Goal: Task Accomplishment & Management: Use online tool/utility

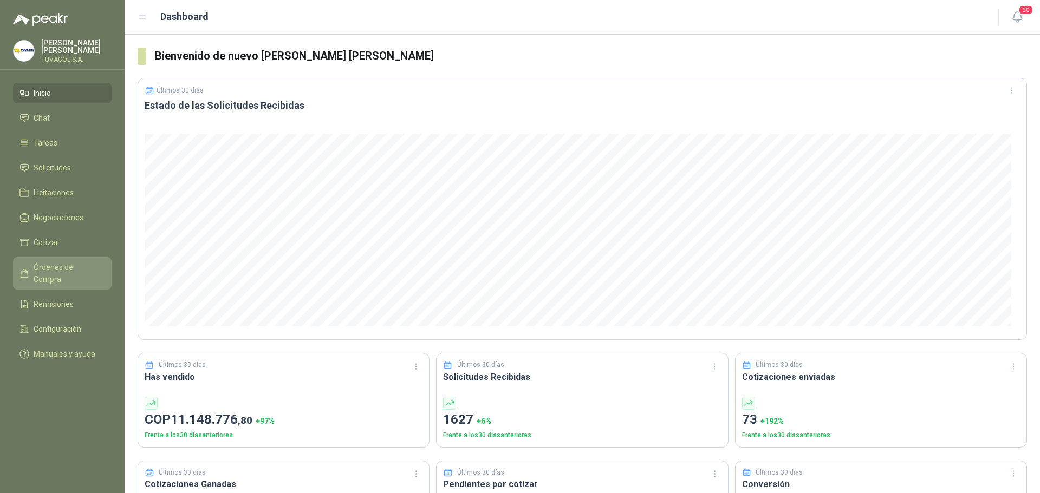
click at [76, 271] on span "Órdenes de Compra" at bounding box center [68, 274] width 68 height 24
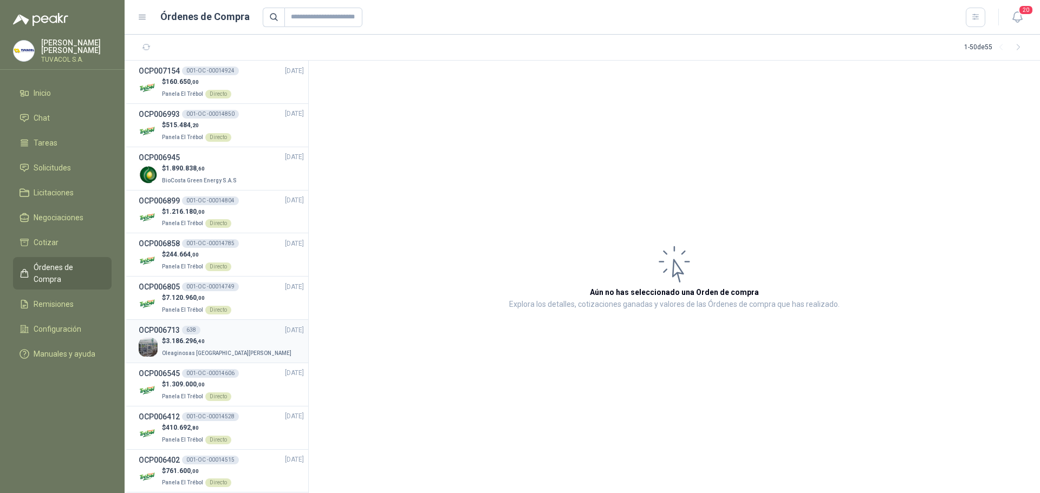
click at [229, 353] on div "$ 3.186.296 ,40 Oleaginosas [GEOGRAPHIC_DATA][PERSON_NAME]" at bounding box center [221, 347] width 165 height 22
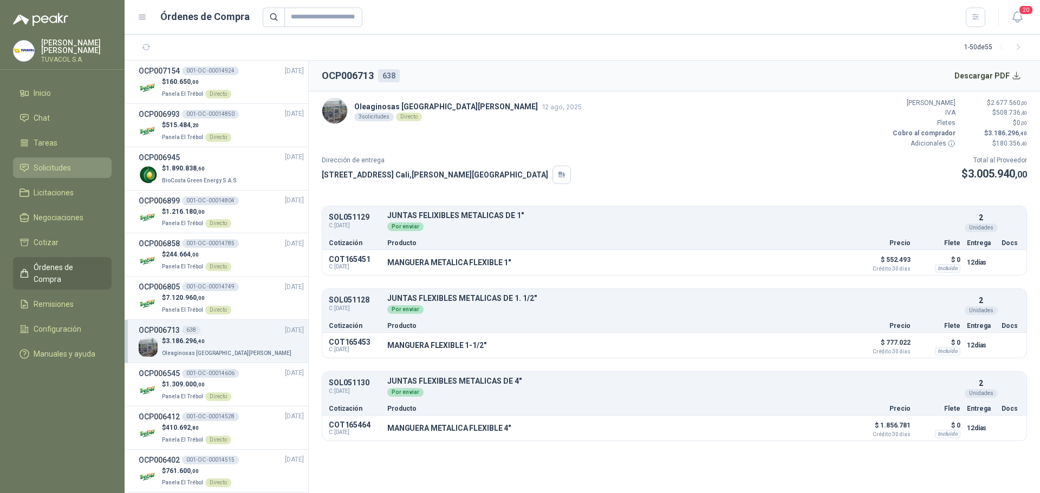
click at [83, 166] on link "Solicitudes" at bounding box center [62, 168] width 99 height 21
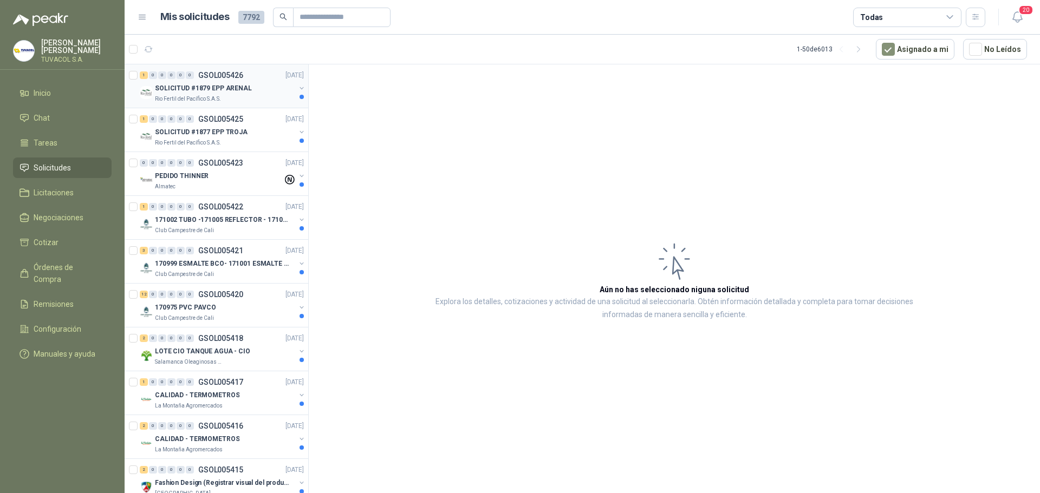
click at [207, 90] on p "SOLICITUD #1879 EPP ARENAL" at bounding box center [203, 88] width 97 height 10
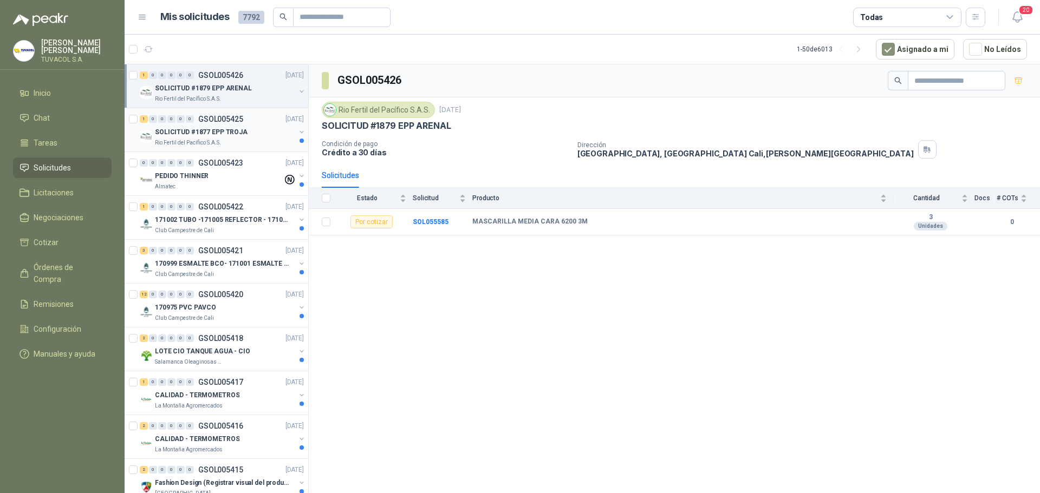
click at [260, 134] on div "SOLICITUD #1877 EPP TROJA" at bounding box center [225, 132] width 140 height 13
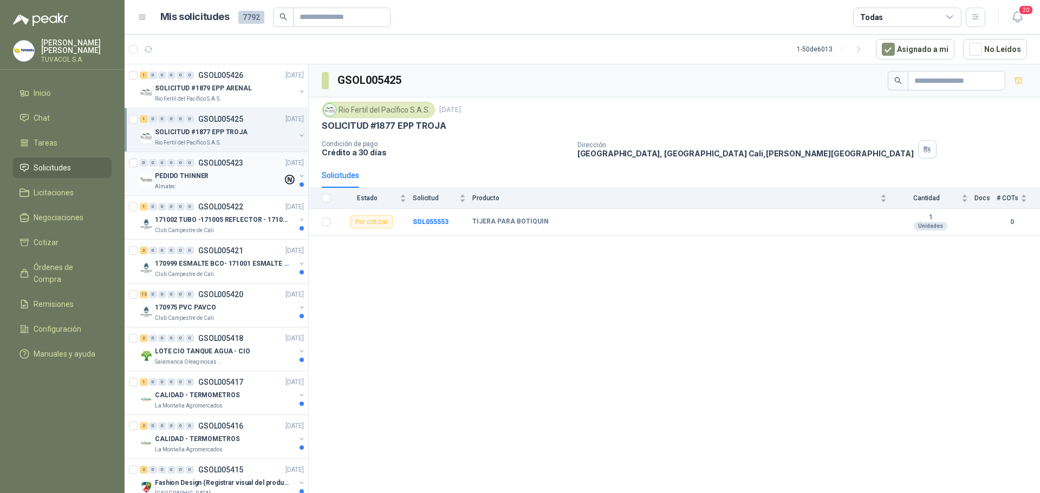
click at [259, 181] on div "PEDIDO THINNER" at bounding box center [219, 176] width 128 height 13
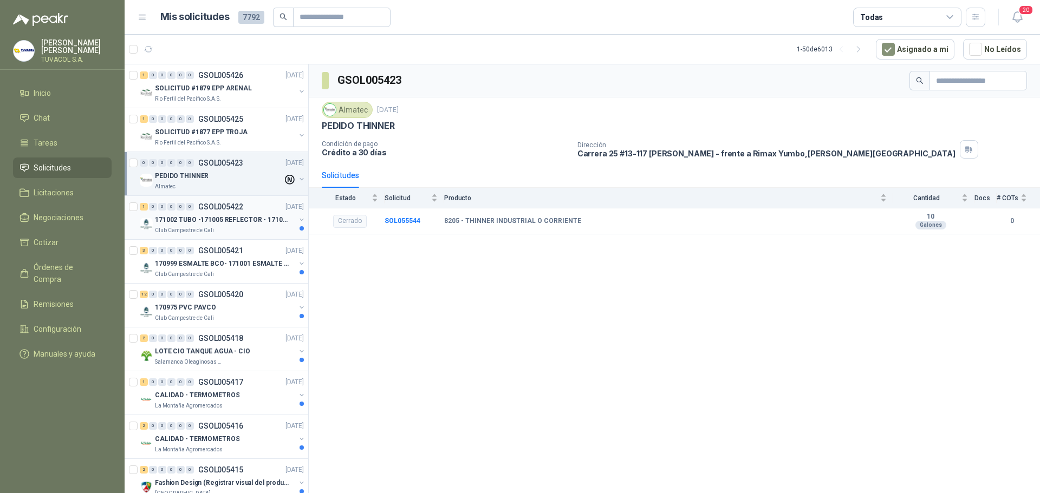
click at [254, 211] on div "1 0 0 0 0 0 GSOL005422 [DATE]" at bounding box center [223, 206] width 166 height 13
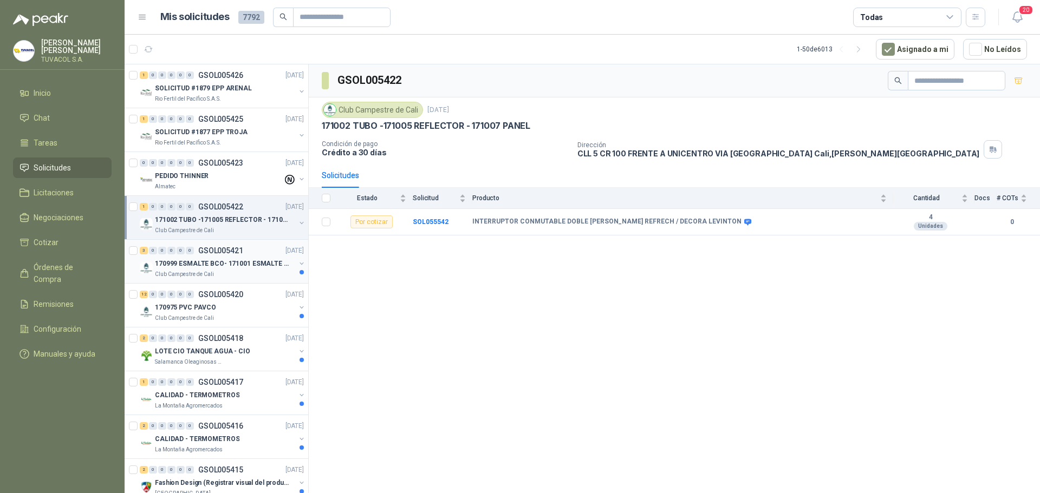
click at [245, 254] on div "3 0 0 0 0 0 GSOL005421 [DATE]" at bounding box center [223, 250] width 166 height 13
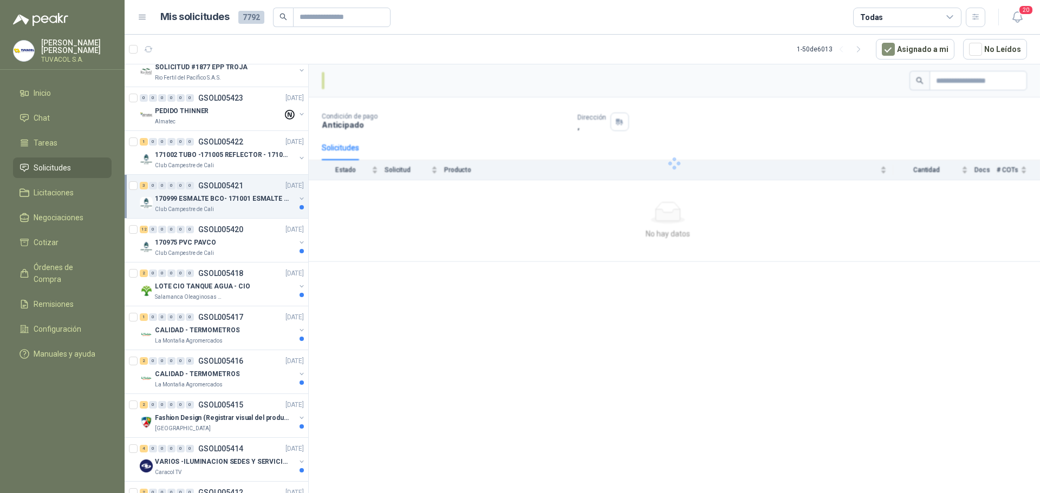
scroll to position [108, 0]
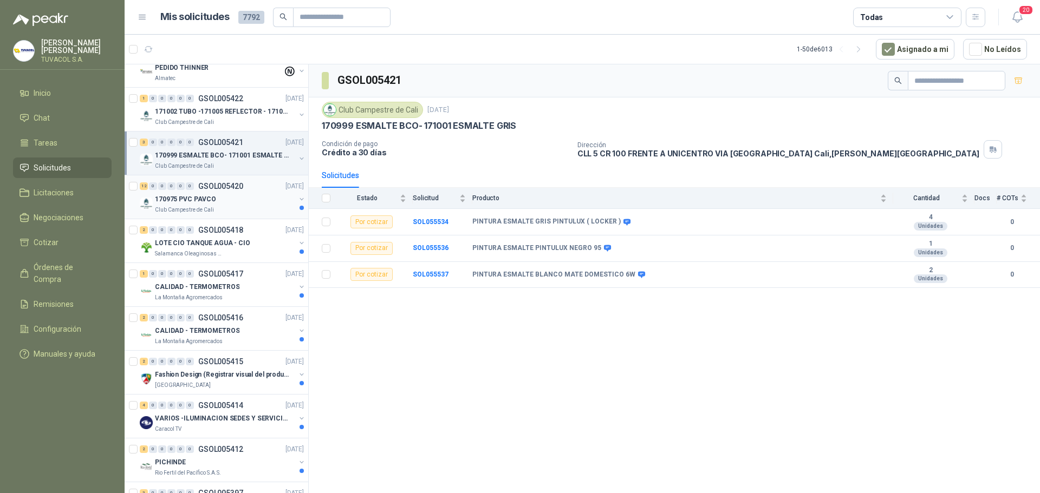
click at [249, 192] on div "12 0 0 0 0 0 GSOL005420 [DATE]" at bounding box center [223, 186] width 166 height 13
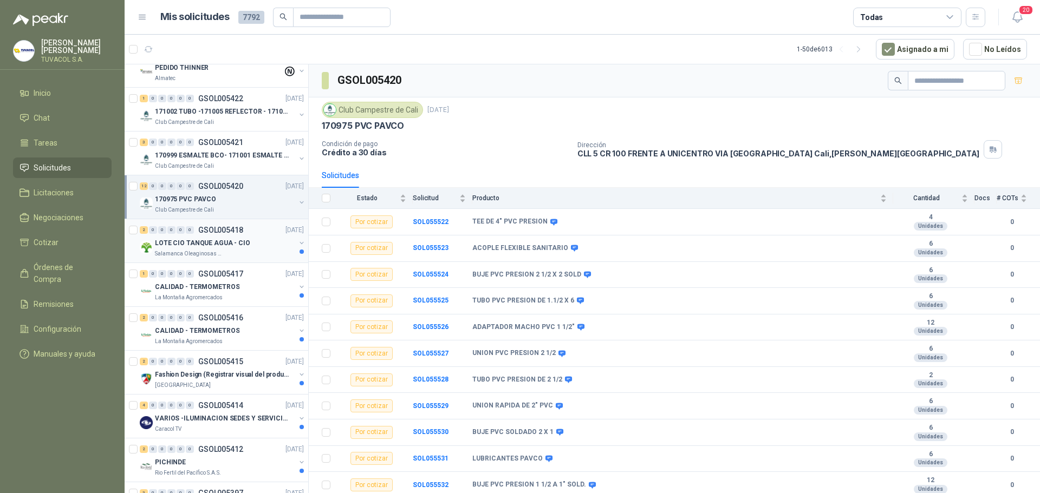
click at [203, 252] on p "Salamanca Oleaginosas SAS" at bounding box center [189, 254] width 68 height 9
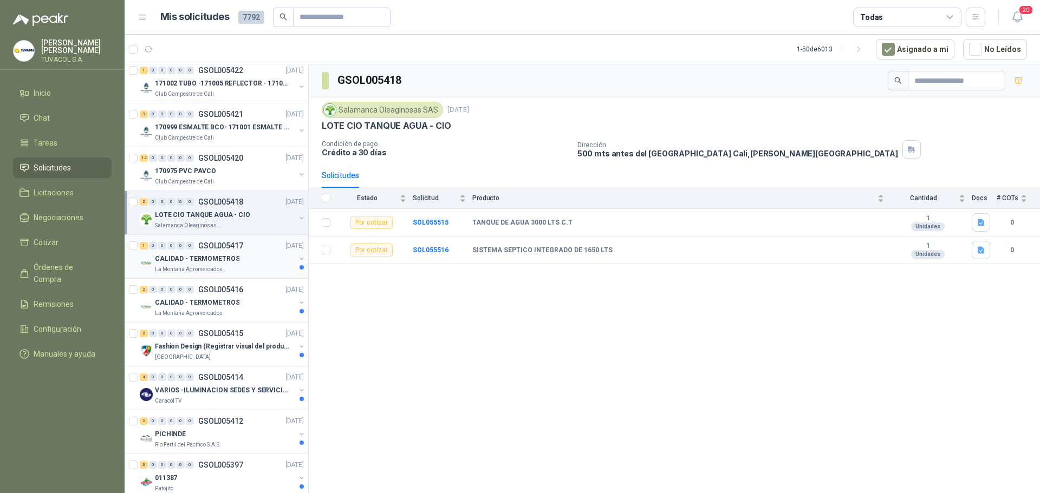
scroll to position [163, 0]
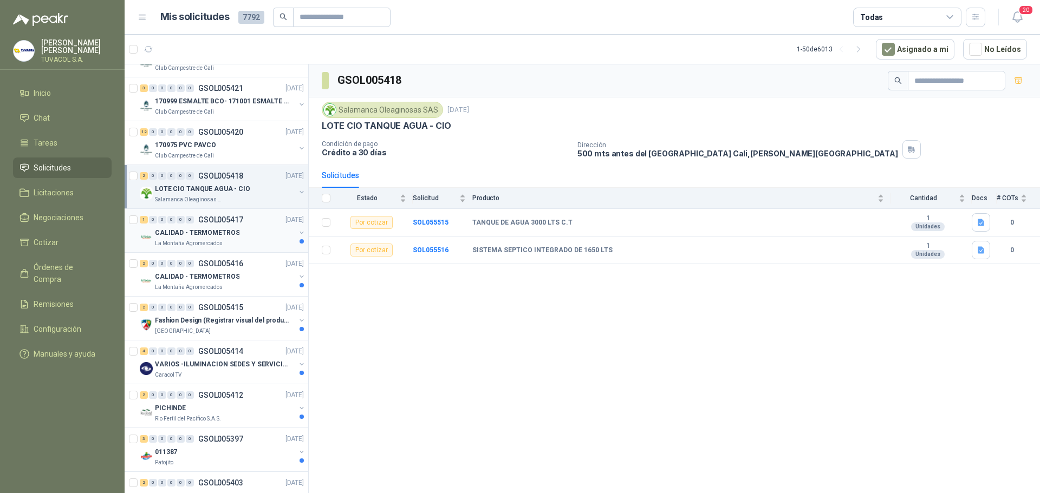
click at [222, 242] on div "La Montaña Agromercados" at bounding box center [225, 243] width 140 height 9
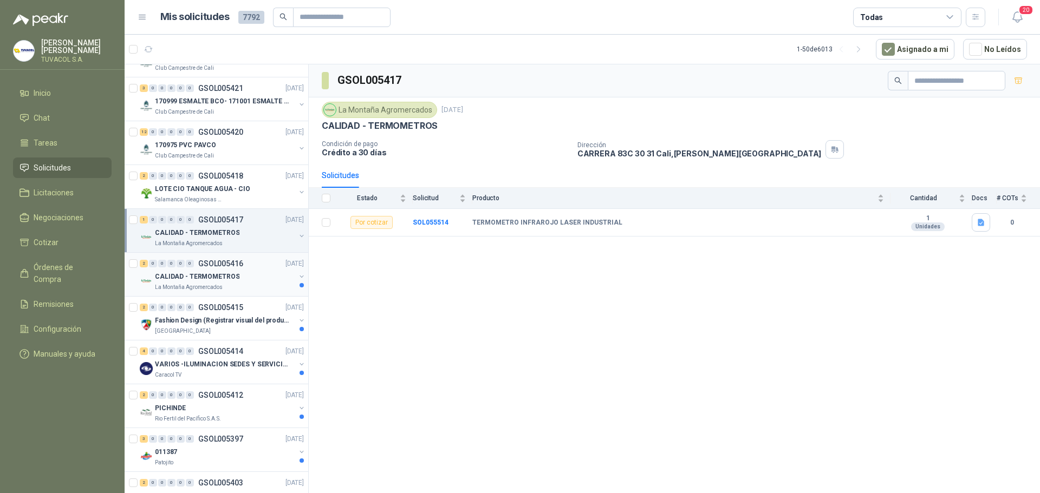
click at [223, 262] on p "GSOL005416" at bounding box center [220, 264] width 45 height 8
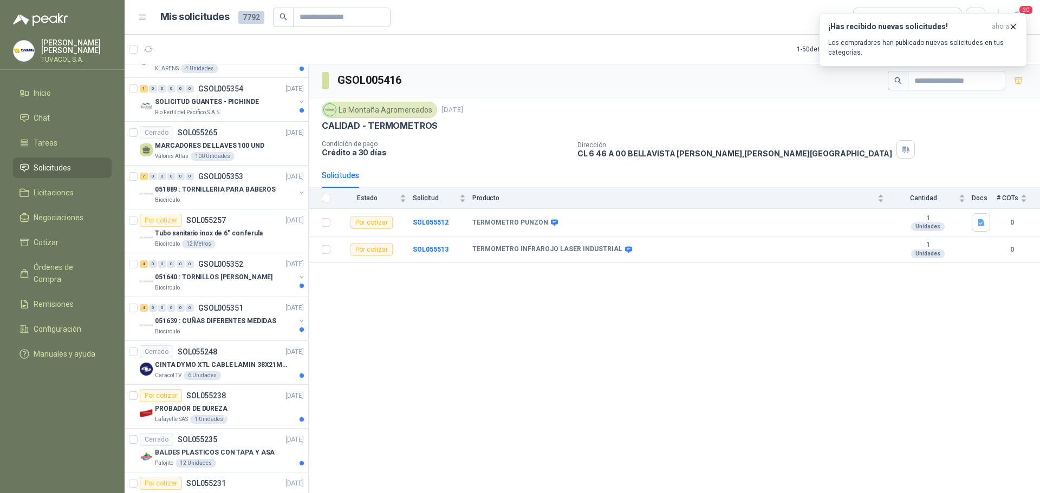
scroll to position [1408, 0]
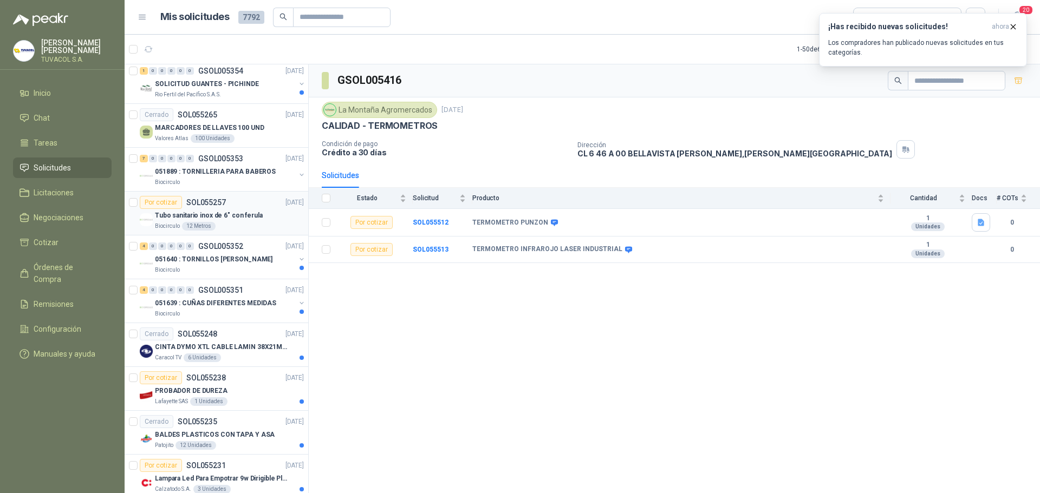
click at [238, 203] on div "Por cotizar SOL055257 [DATE]" at bounding box center [222, 202] width 164 height 13
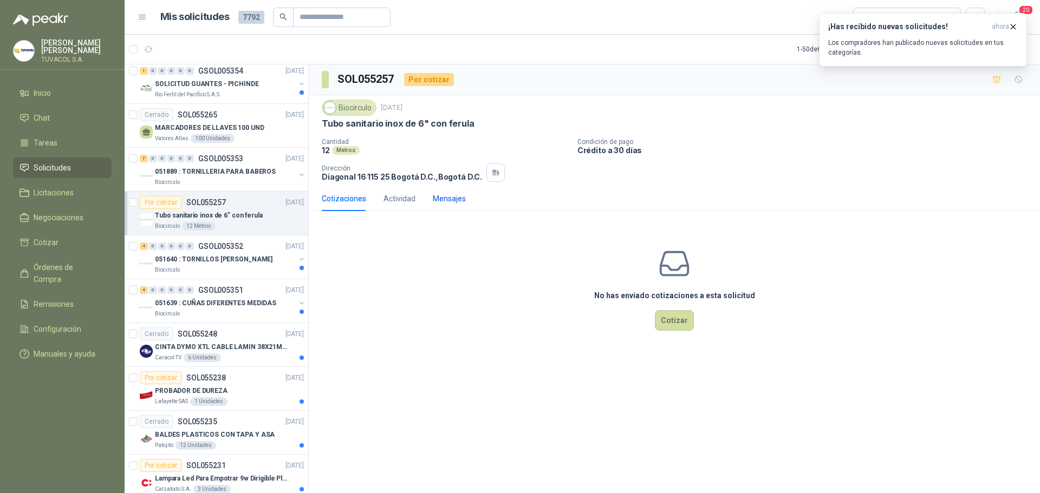
click at [458, 198] on div "Mensajes" at bounding box center [449, 199] width 33 height 12
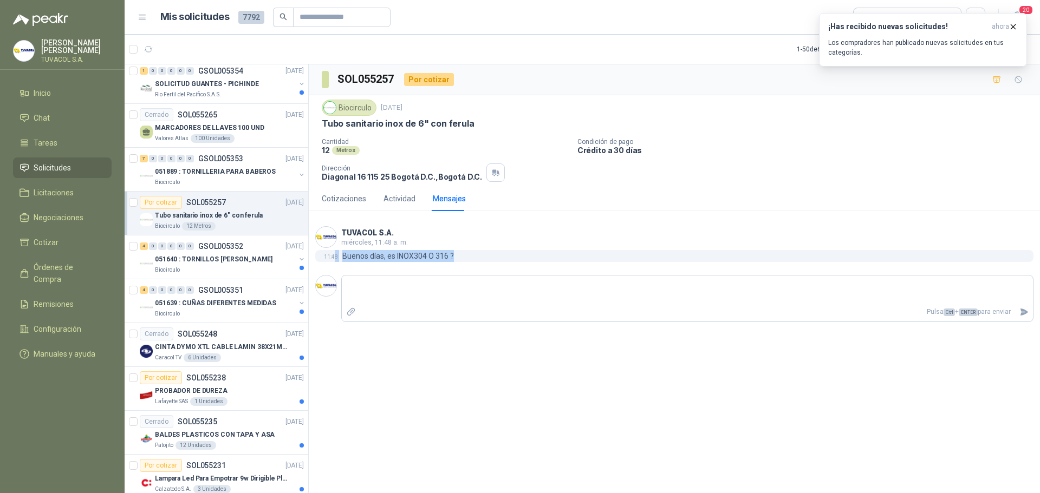
drag, startPoint x: 462, startPoint y: 255, endPoint x: 336, endPoint y: 255, distance: 126.2
click at [336, 255] on div "11:48 Buenos días, es INOX304 O 316 ?" at bounding box center [674, 256] width 718 height 12
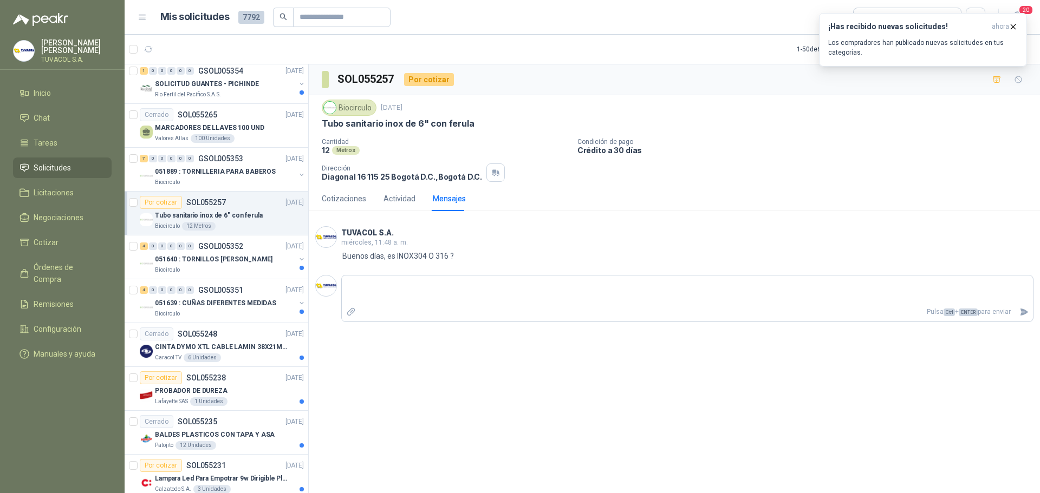
click at [538, 199] on div "Cotizaciones Actividad Mensajes" at bounding box center [674, 198] width 705 height 25
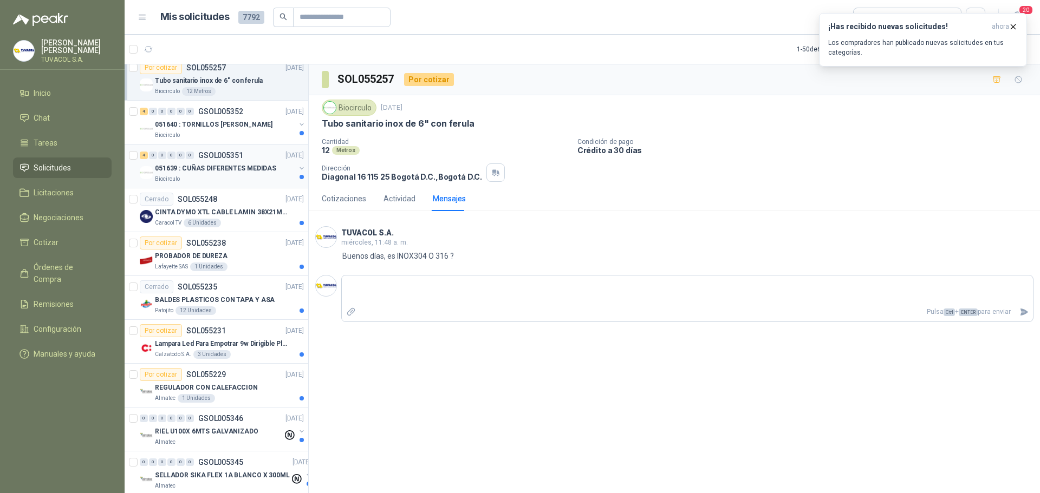
scroll to position [1679, 0]
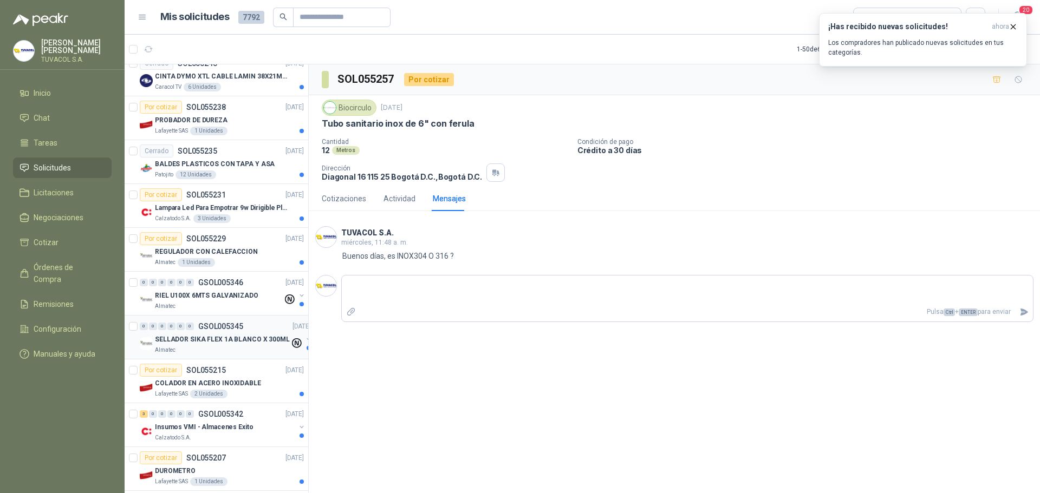
click at [257, 326] on div "0 0 0 0 0 0 GSOL005345 [DATE]" at bounding box center [226, 326] width 173 height 13
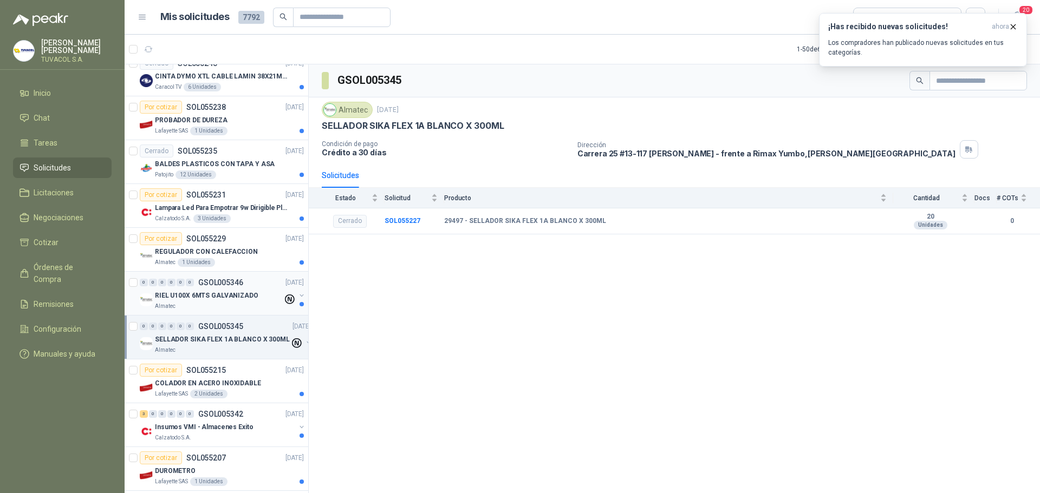
click at [217, 284] on p "GSOL005346" at bounding box center [220, 283] width 45 height 8
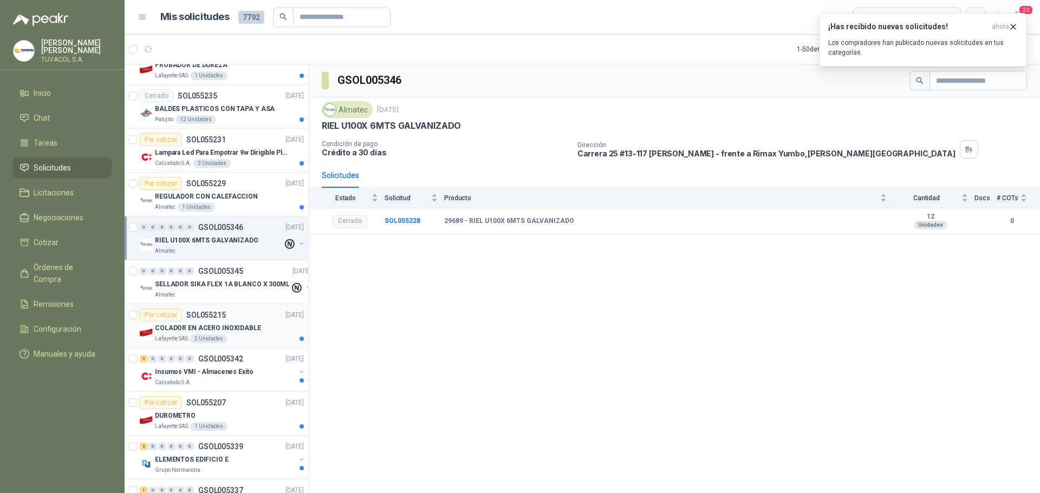
scroll to position [1785, 0]
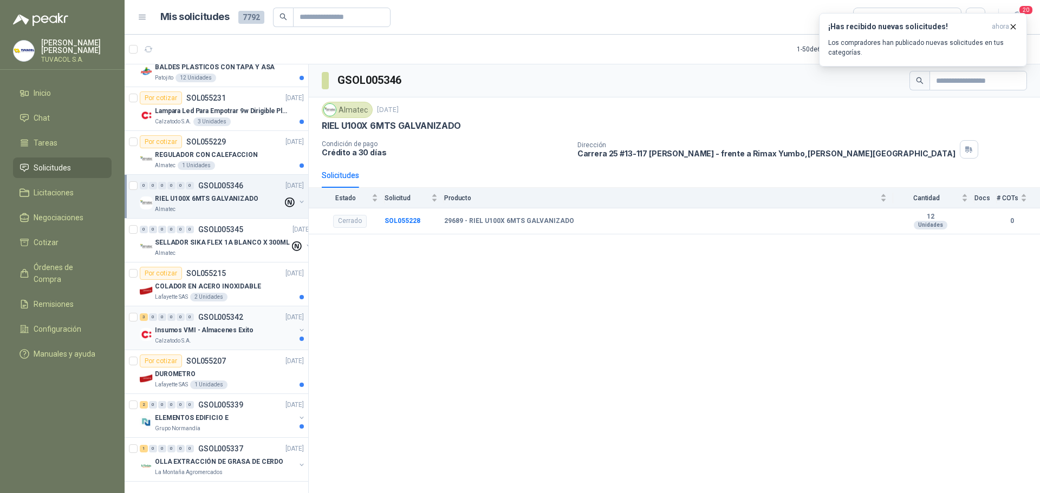
click at [215, 328] on div "Insumos VMI - Almacenes Exito" at bounding box center [225, 330] width 140 height 13
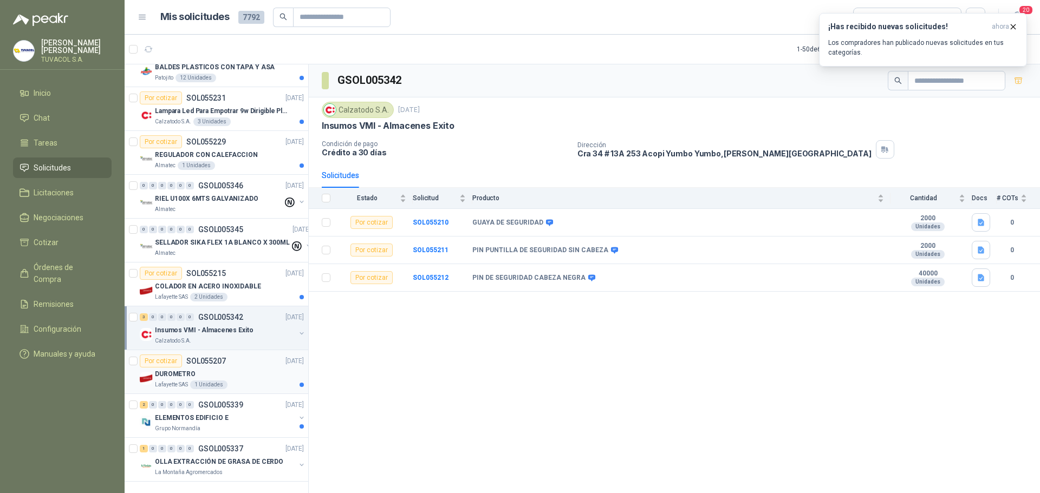
click at [233, 357] on div "Por cotizar SOL055207 [DATE]" at bounding box center [222, 361] width 164 height 13
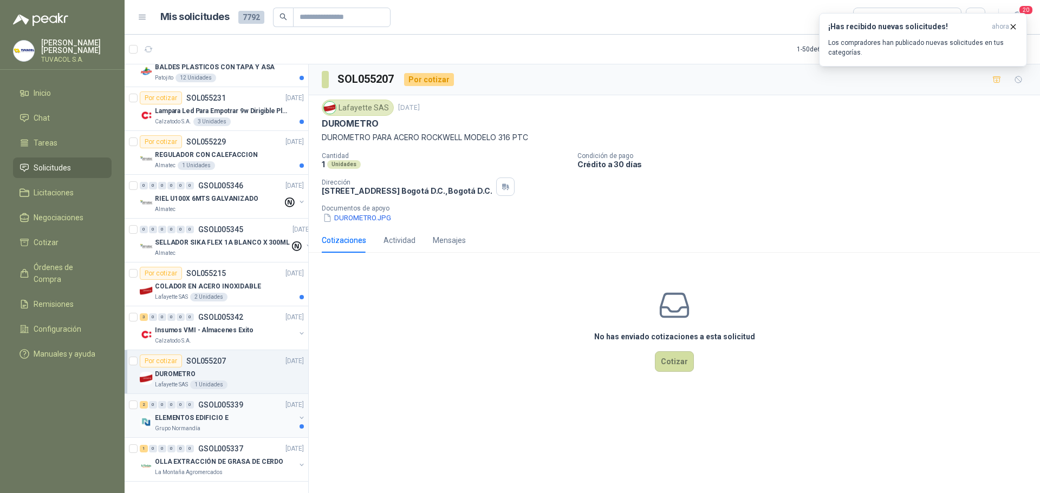
click at [237, 401] on p "GSOL005339" at bounding box center [220, 405] width 45 height 8
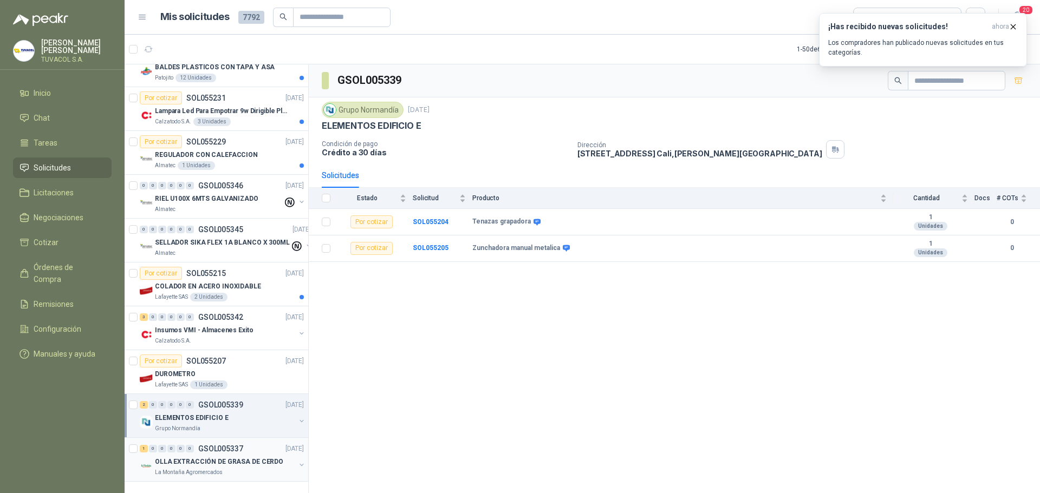
click at [244, 443] on div "1 0 0 0 0 0 GSOL005337 [DATE]" at bounding box center [223, 449] width 166 height 13
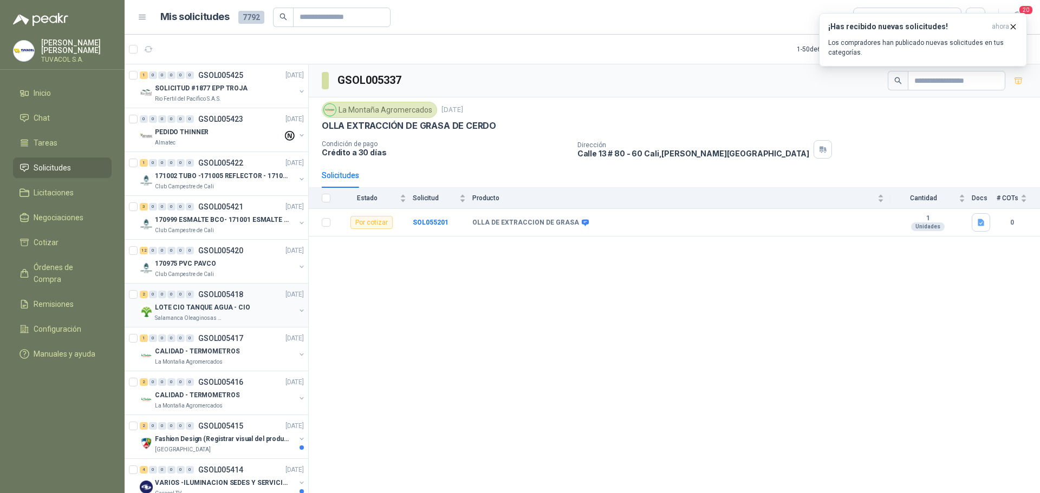
scroll to position [108, 0]
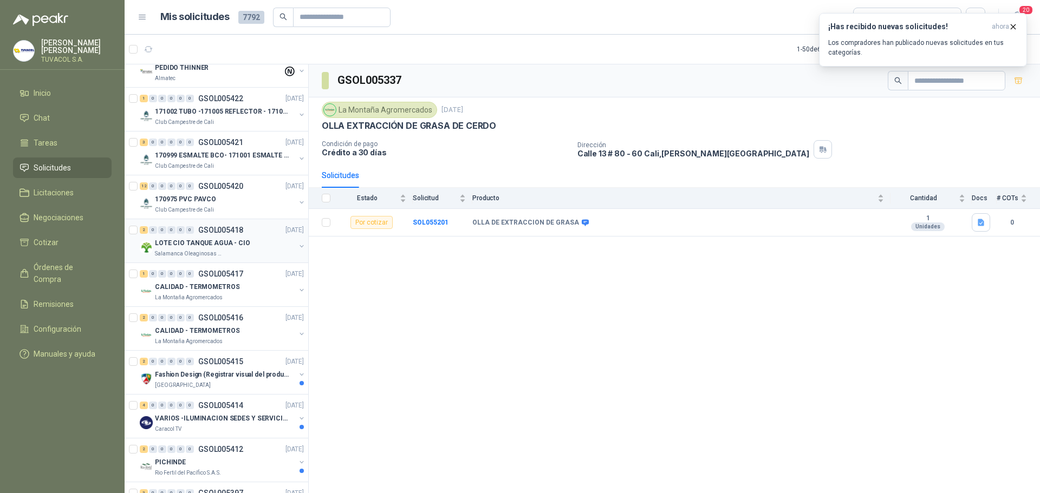
click at [248, 236] on div "2 0 0 0 0 0 GSOL005418 [DATE]" at bounding box center [223, 230] width 166 height 13
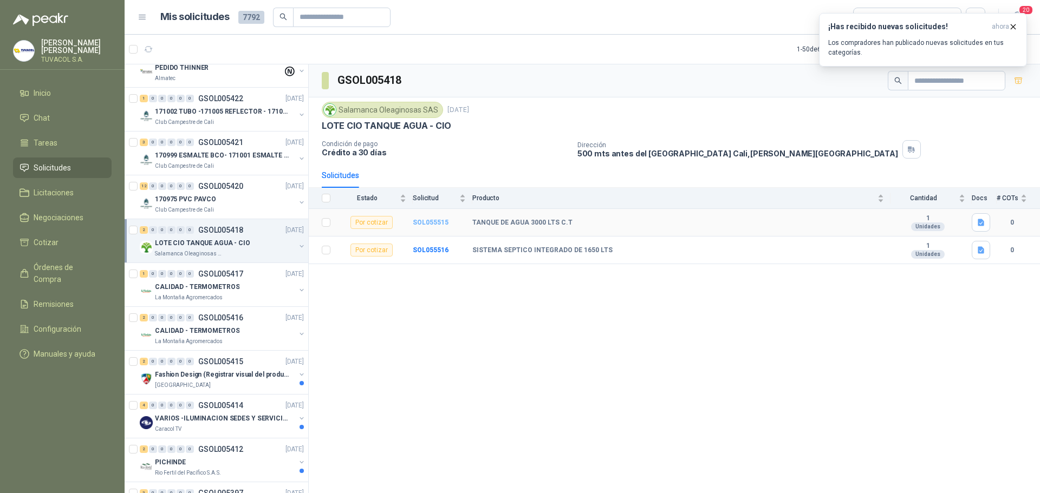
click at [433, 219] on b "SOL055515" at bounding box center [431, 223] width 36 height 8
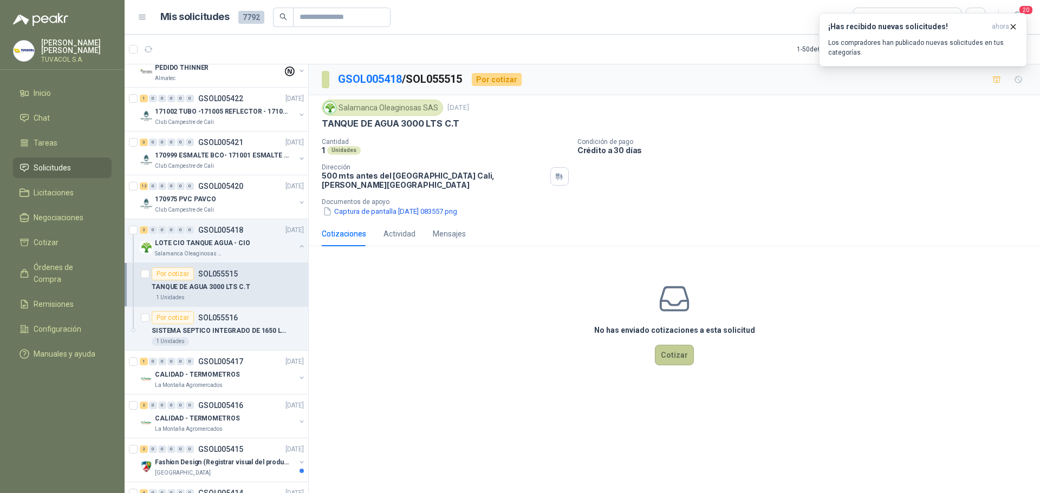
click at [679, 358] on button "Cotizar" at bounding box center [674, 355] width 39 height 21
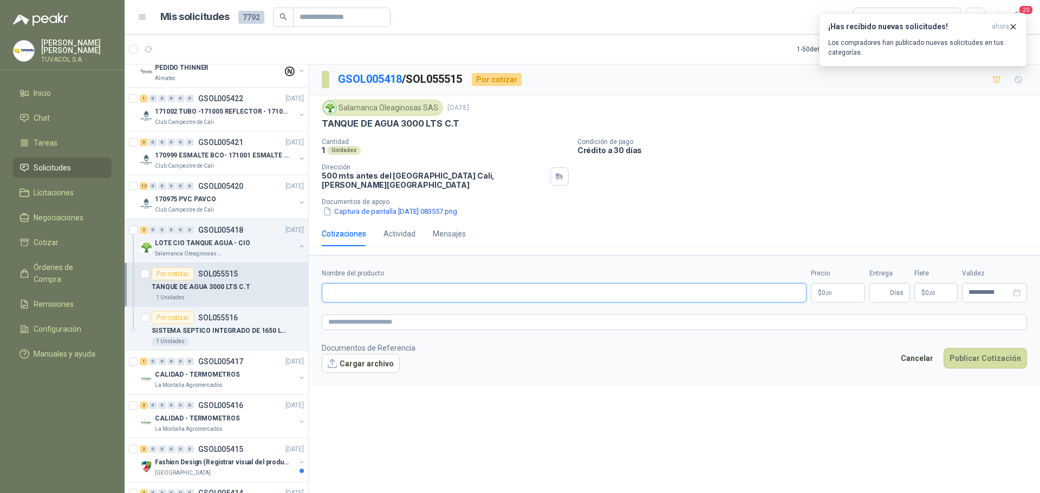
click at [398, 283] on input "Nombre del producto" at bounding box center [564, 293] width 485 height 20
paste input "**********"
type input "**********"
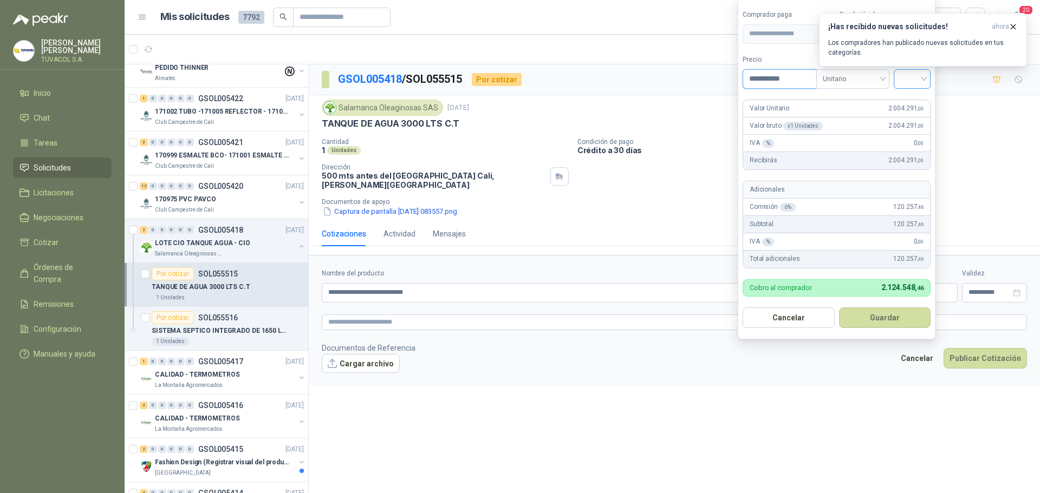
type input "**********"
click at [914, 81] on input "search" at bounding box center [912, 78] width 24 height 16
click at [913, 101] on div "19%" at bounding box center [915, 101] width 20 height 12
click at [899, 332] on form "**********" at bounding box center [838, 168] width 200 height 341
click at [899, 322] on button "Guardar" at bounding box center [886, 318] width 93 height 21
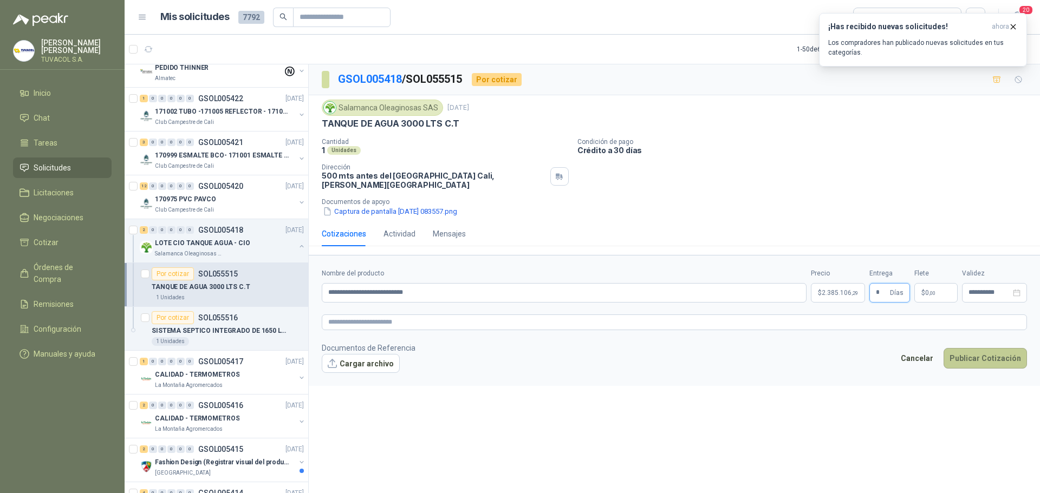
type input "*"
click at [977, 348] on button "Publicar Cotización" at bounding box center [985, 358] width 83 height 21
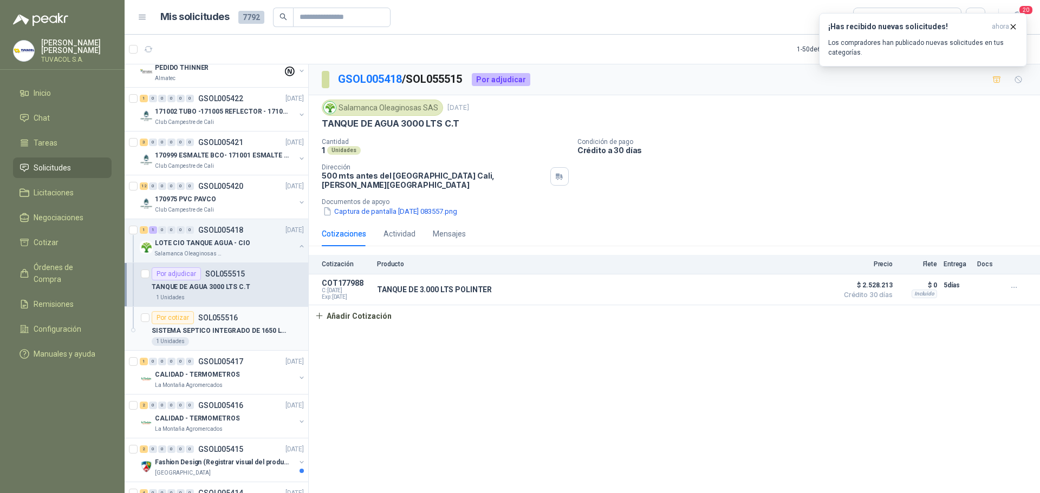
click at [220, 317] on p "SOL055516" at bounding box center [218, 318] width 40 height 8
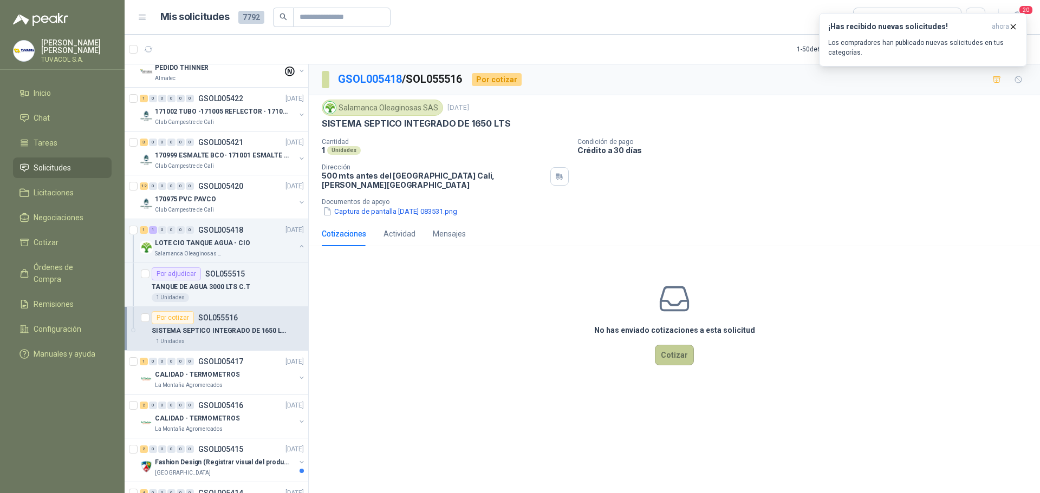
click at [666, 345] on button "Cotizar" at bounding box center [674, 355] width 39 height 21
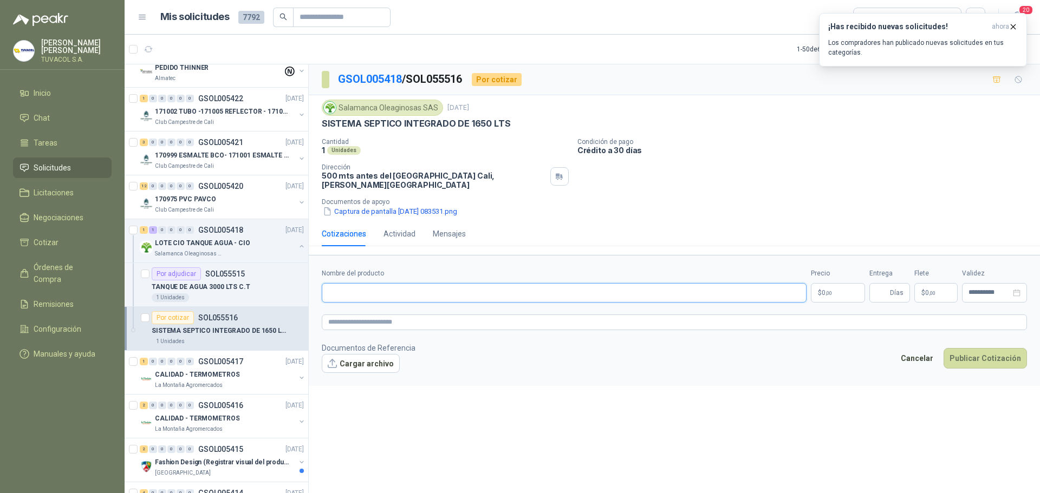
click at [451, 283] on input "Nombre del producto" at bounding box center [564, 293] width 485 height 20
paste input "**********"
type input "**********"
click at [841, 288] on p "$ 0 ,00" at bounding box center [838, 293] width 54 height 20
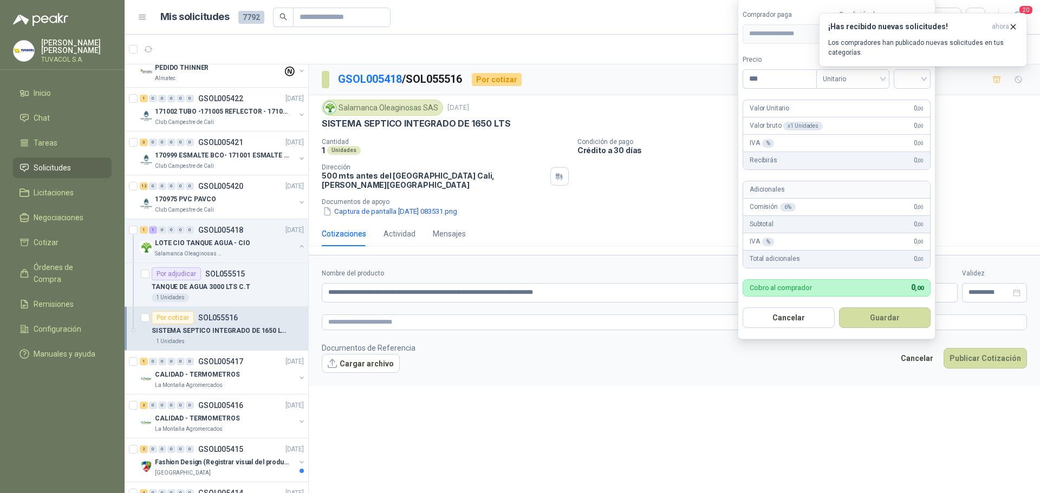
drag, startPoint x: 764, startPoint y: 77, endPoint x: 738, endPoint y: 74, distance: 26.7
click at [738, 74] on form "**********" at bounding box center [837, 168] width 198 height 341
type input "**********"
click at [908, 82] on input "search" at bounding box center [912, 78] width 24 height 16
click at [918, 102] on div "19%" at bounding box center [915, 101] width 20 height 12
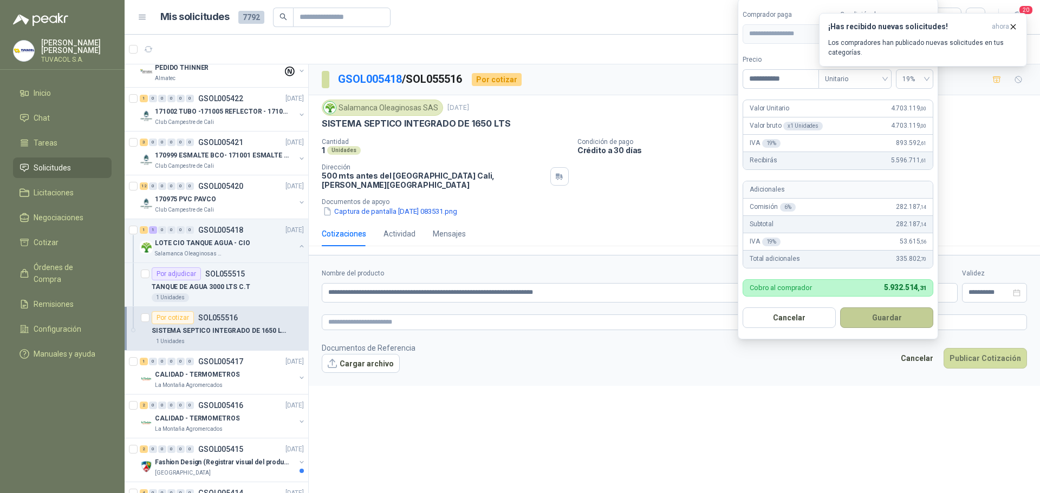
click at [899, 323] on button "Guardar" at bounding box center [886, 318] width 93 height 21
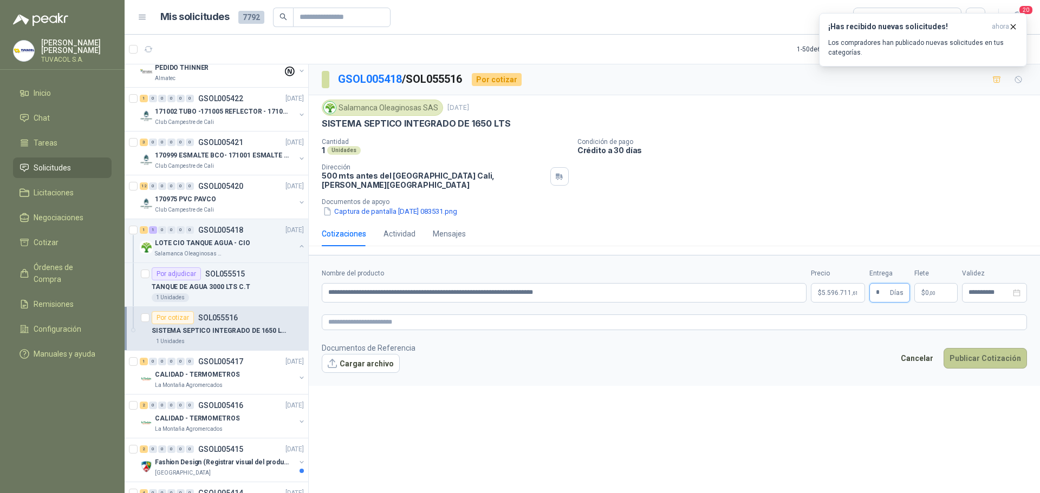
type input "*"
click at [1009, 352] on button "Publicar Cotización" at bounding box center [985, 358] width 83 height 21
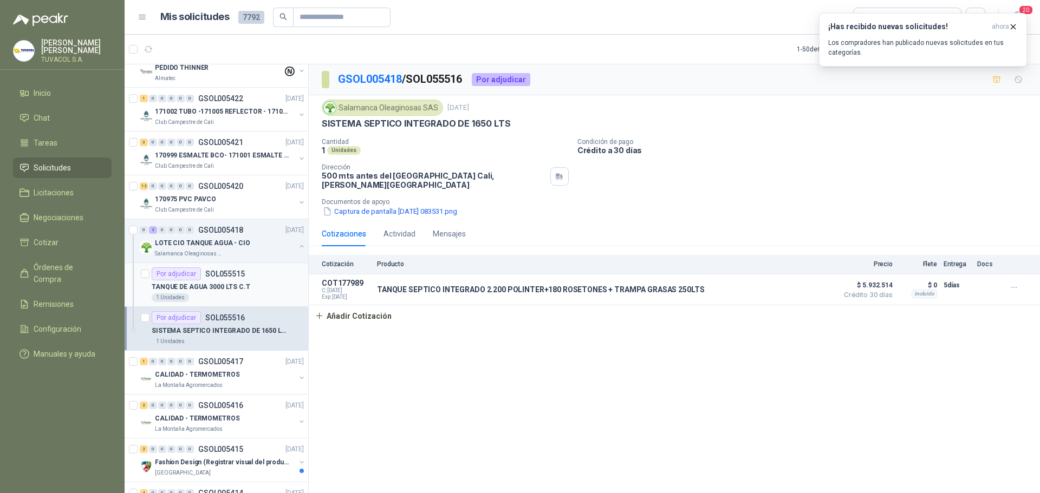
click at [249, 285] on div "TANQUE DE AGUA 3000 LTS C.T" at bounding box center [228, 287] width 152 height 13
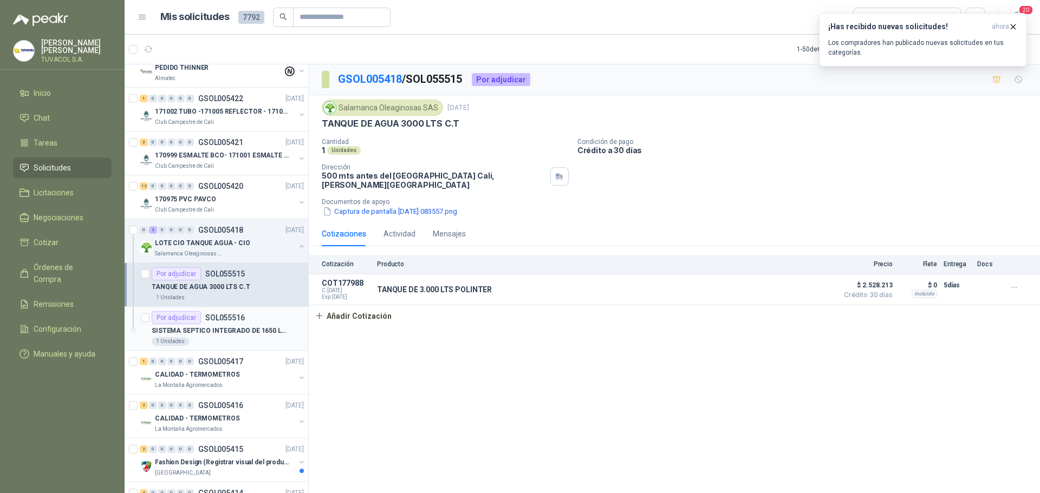
click at [246, 319] on div "Por adjudicar SOL055516" at bounding box center [228, 317] width 152 height 13
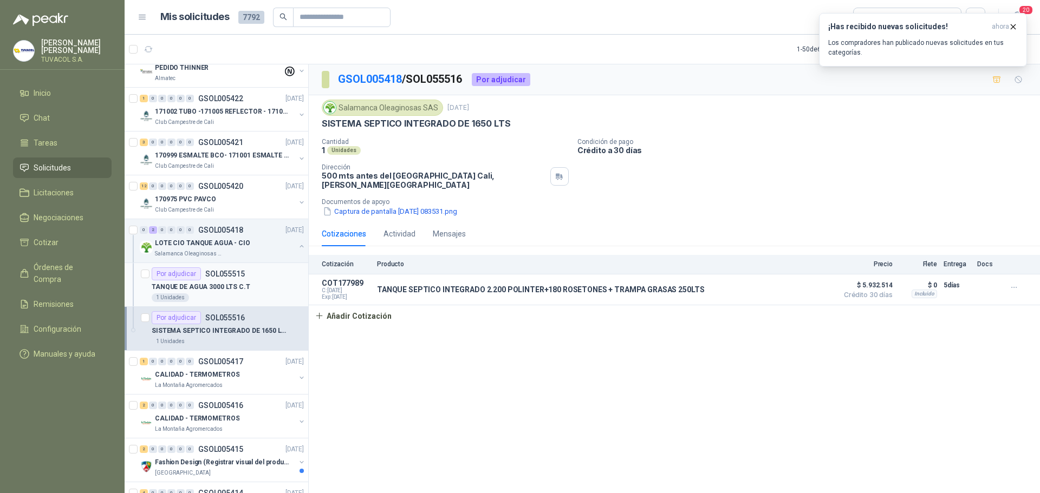
click at [242, 288] on p "TANQUE DE AGUA 3000 LTS C.T" at bounding box center [201, 287] width 99 height 10
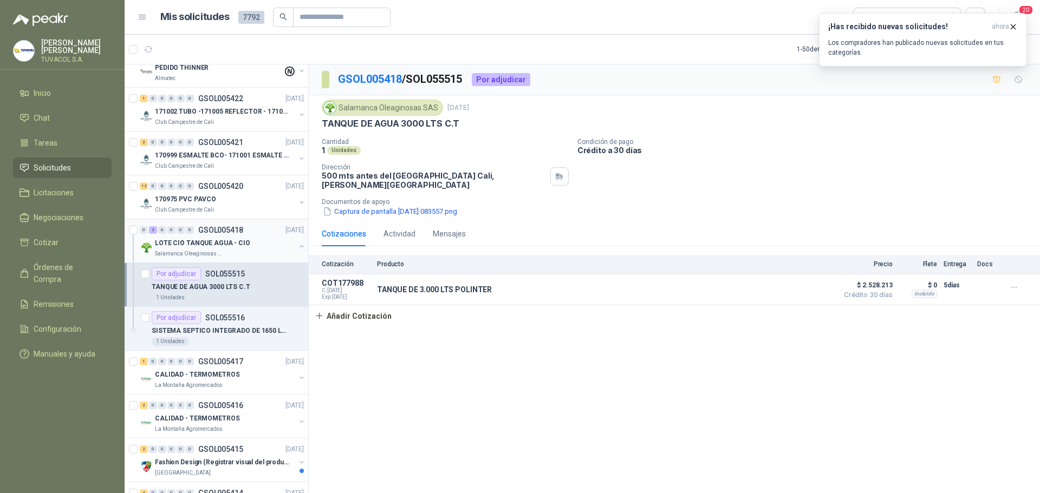
click at [219, 234] on p "GSOL005418" at bounding box center [220, 230] width 45 height 8
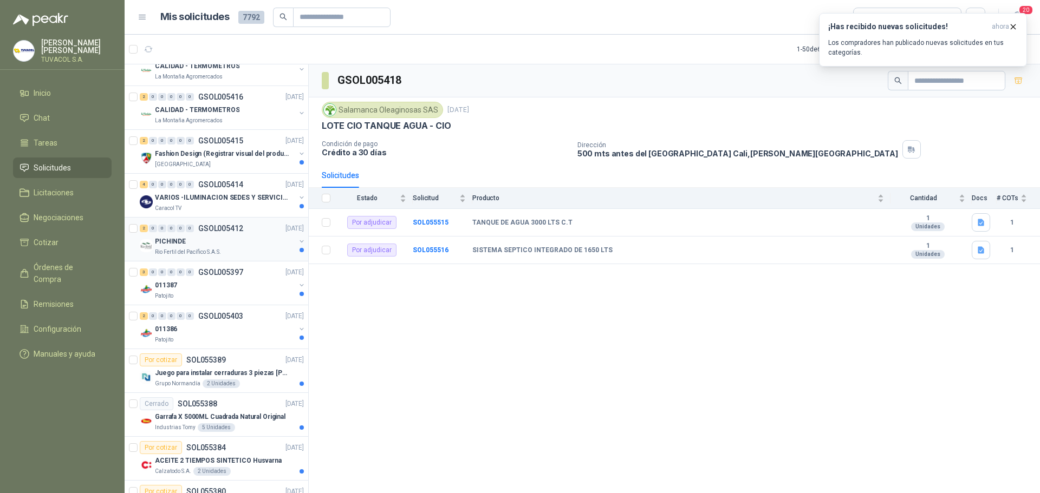
scroll to position [433, 0]
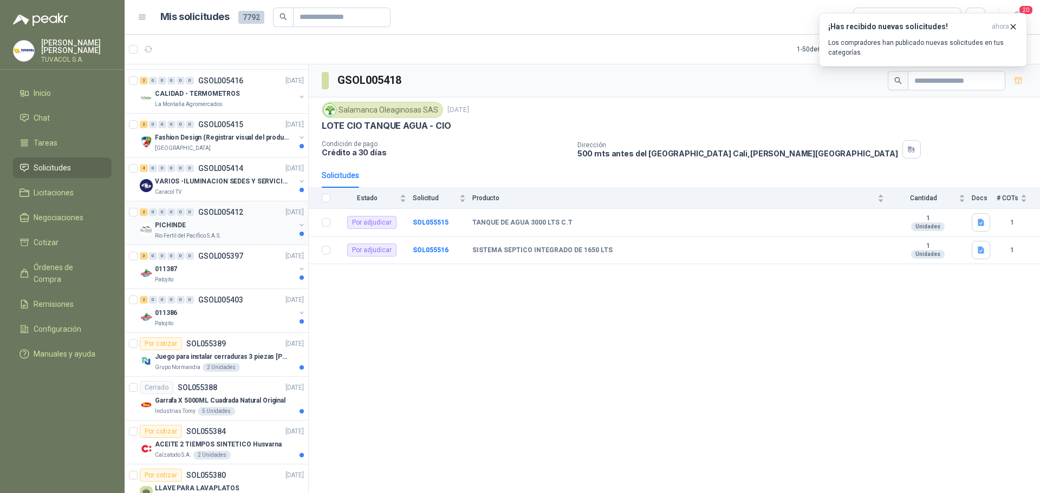
click at [252, 220] on div "PICHINDE" at bounding box center [225, 225] width 140 height 13
